Goal: Task Accomplishment & Management: Manage account settings

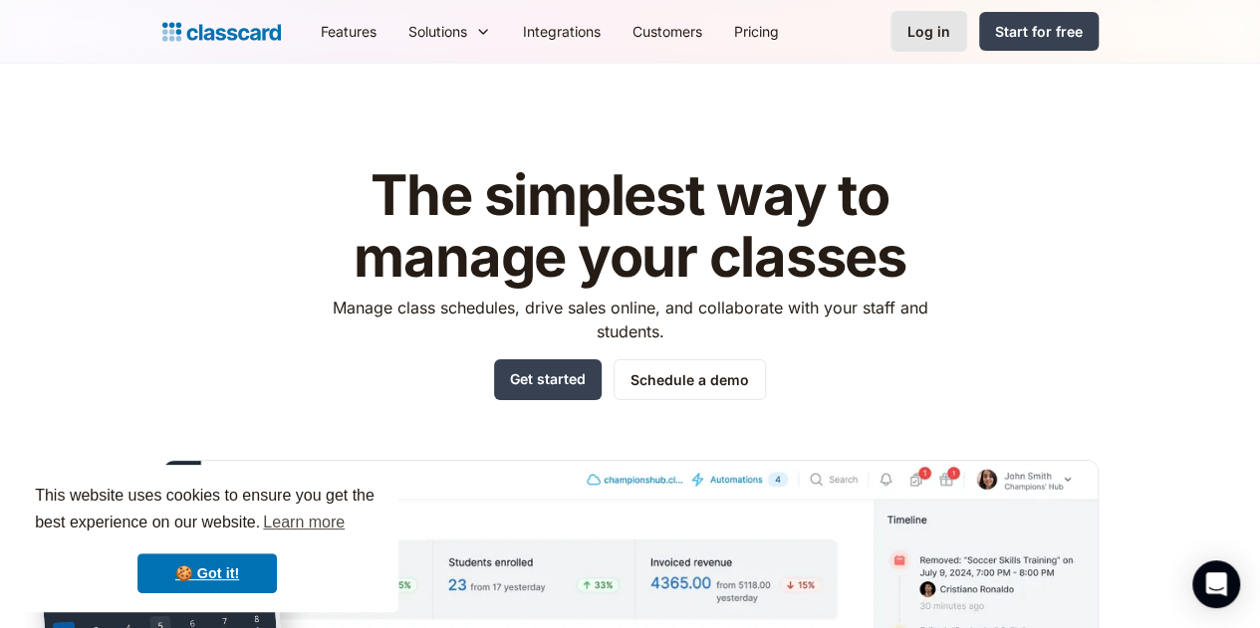
click at [950, 35] on div "Log in" at bounding box center [928, 31] width 43 height 21
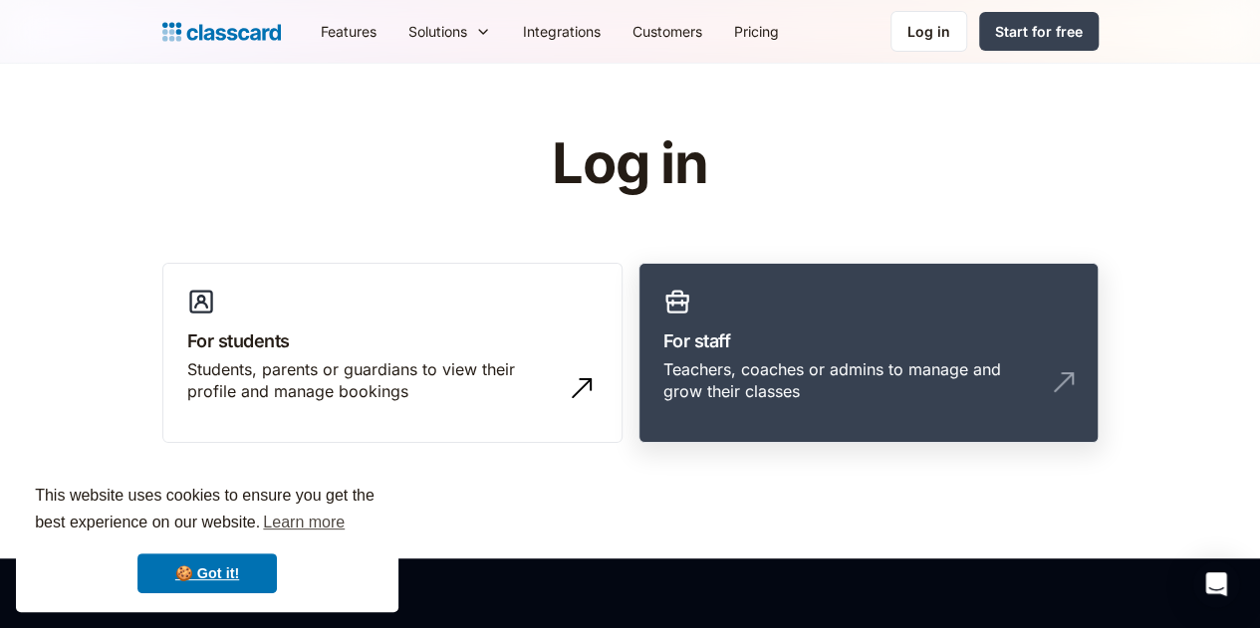
click at [952, 330] on h3 "For staff" at bounding box center [868, 341] width 410 height 27
